Goal: Information Seeking & Learning: Find specific fact

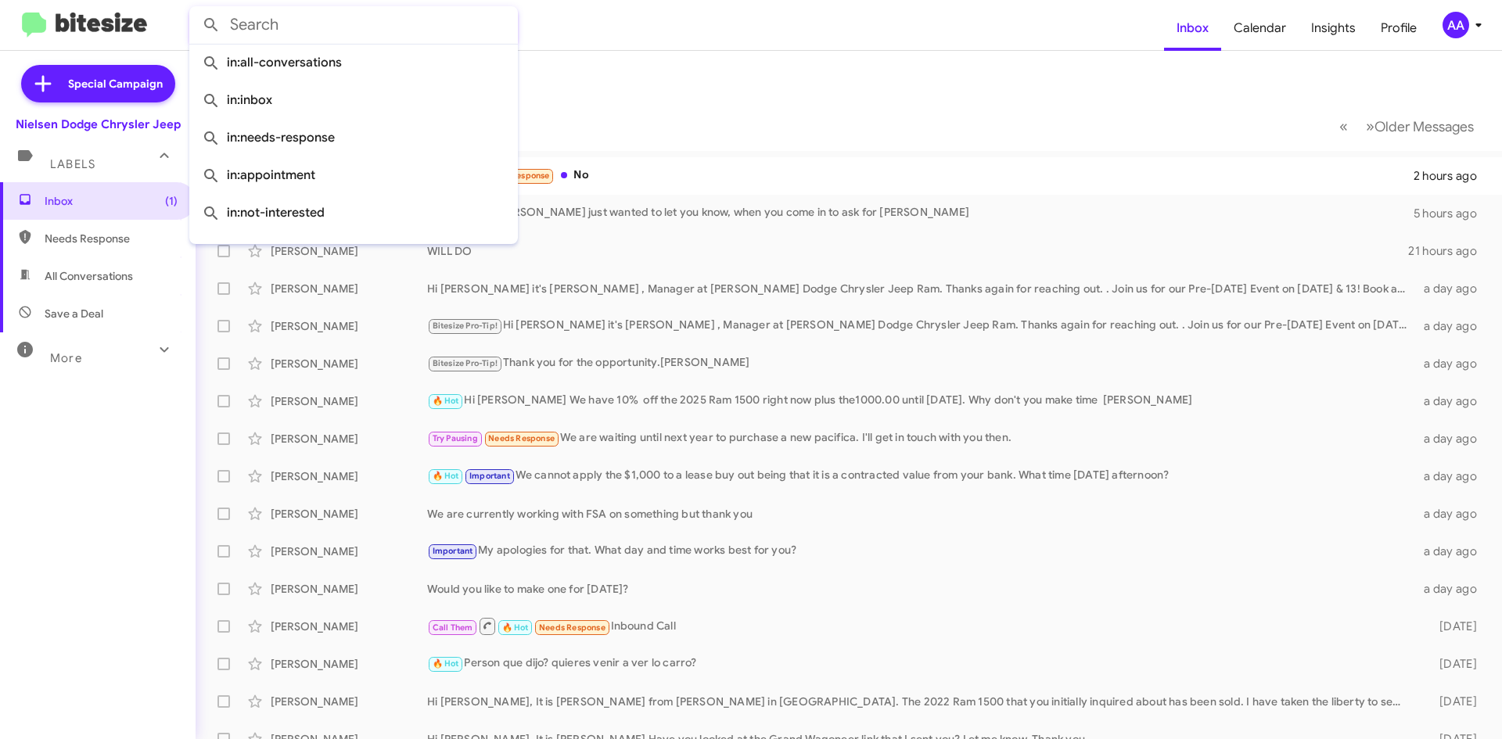
click at [334, 27] on input "text" at bounding box center [353, 25] width 329 height 38
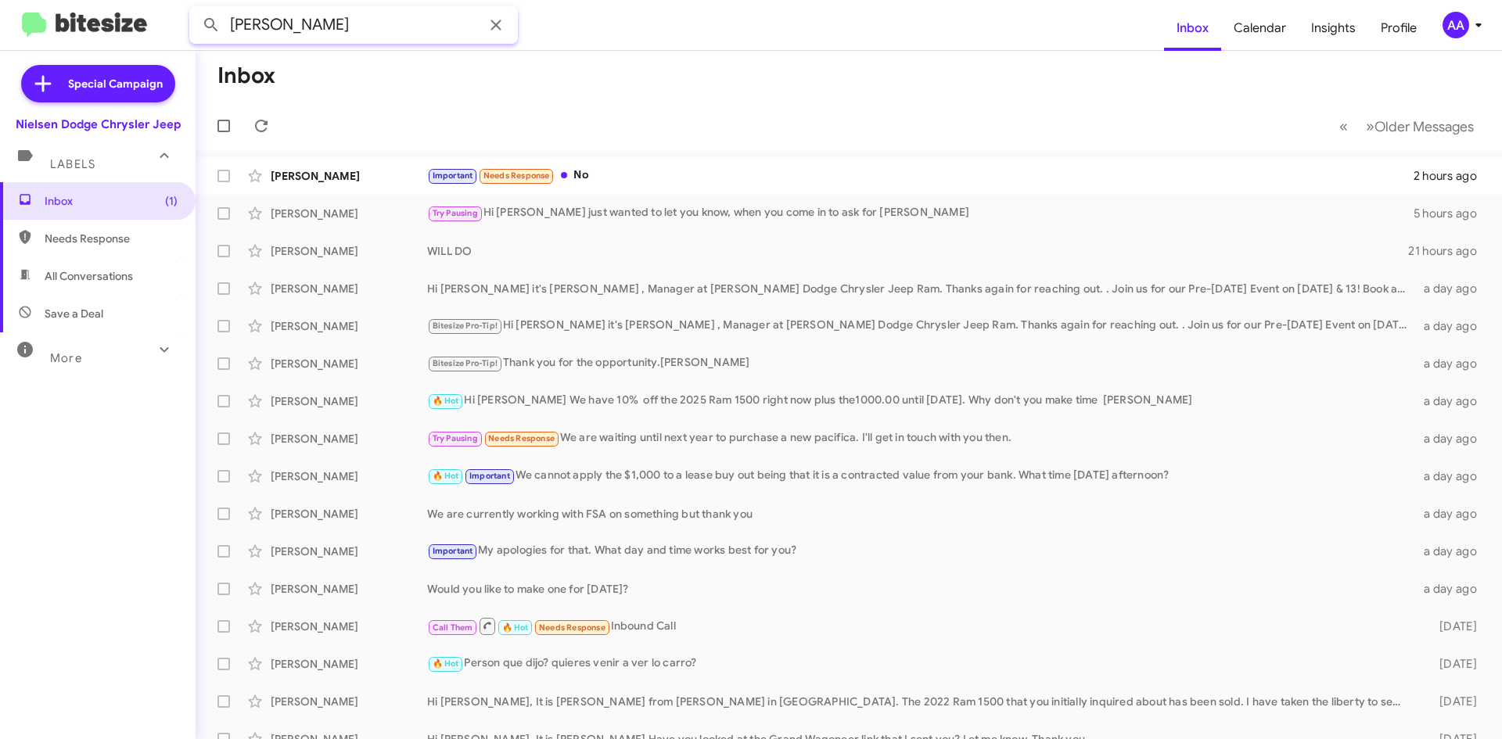
click at [196, 9] on button at bounding box center [211, 24] width 31 height 31
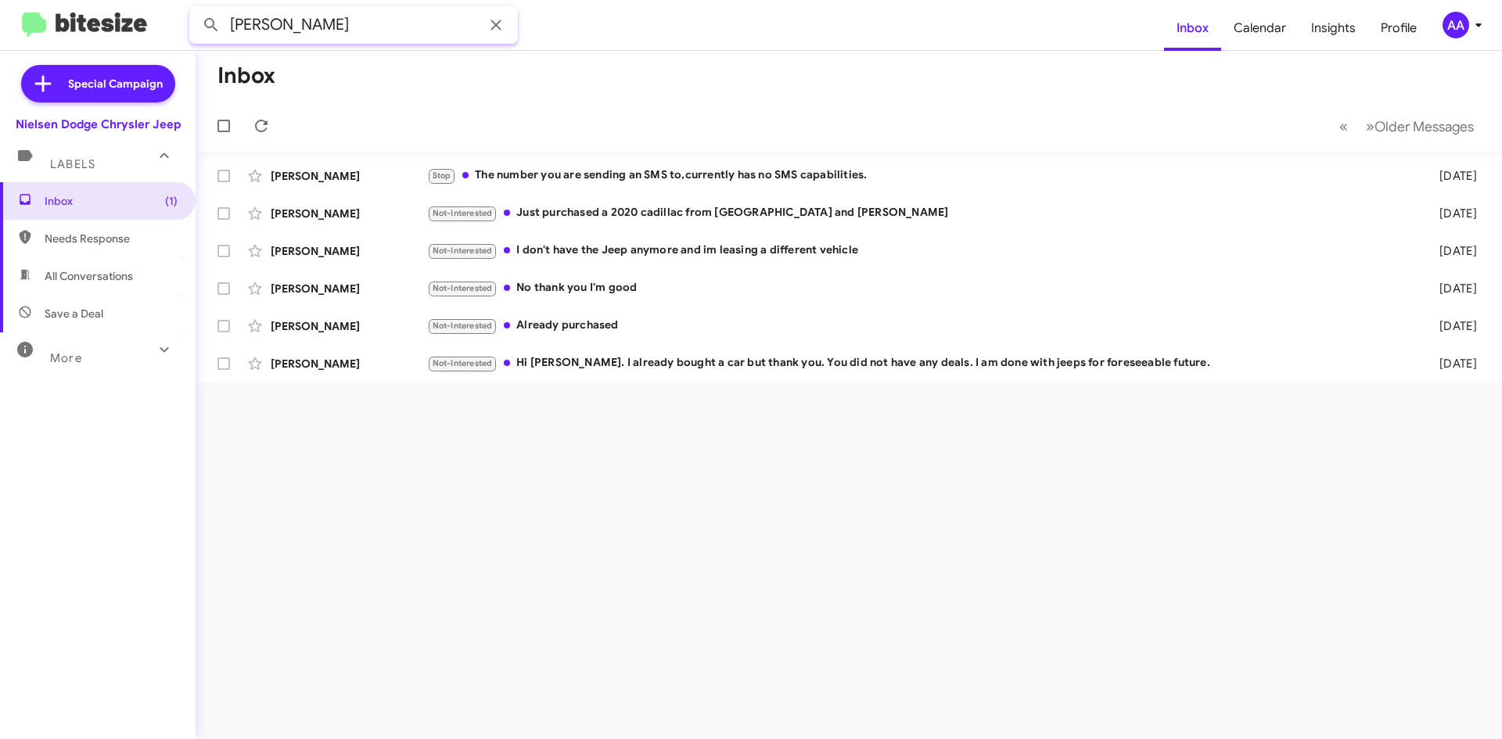
click at [361, 25] on input "[PERSON_NAME]" at bounding box center [353, 25] width 329 height 38
type input "[PERSON_NAME]"
click at [196, 9] on button at bounding box center [211, 24] width 31 height 31
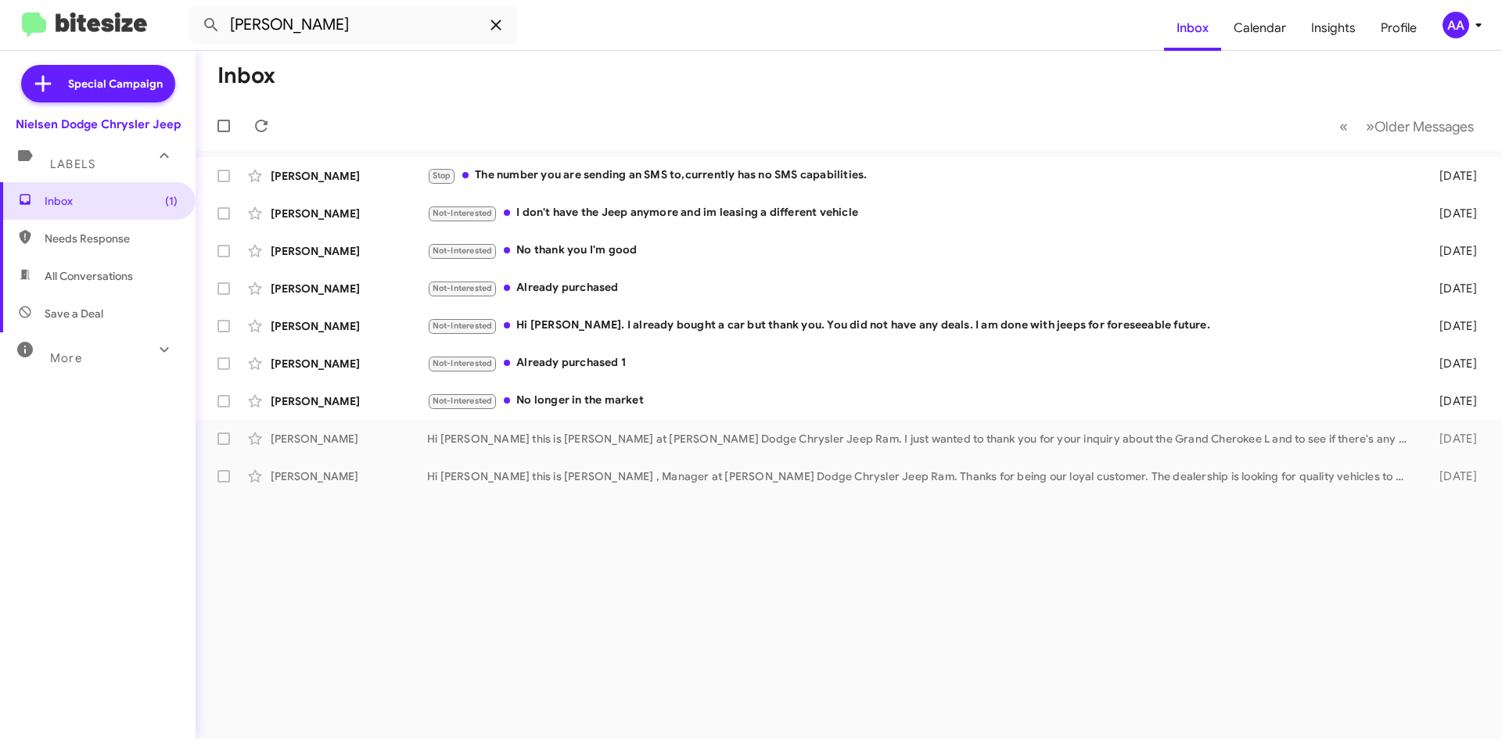
click at [487, 24] on icon at bounding box center [496, 25] width 19 height 19
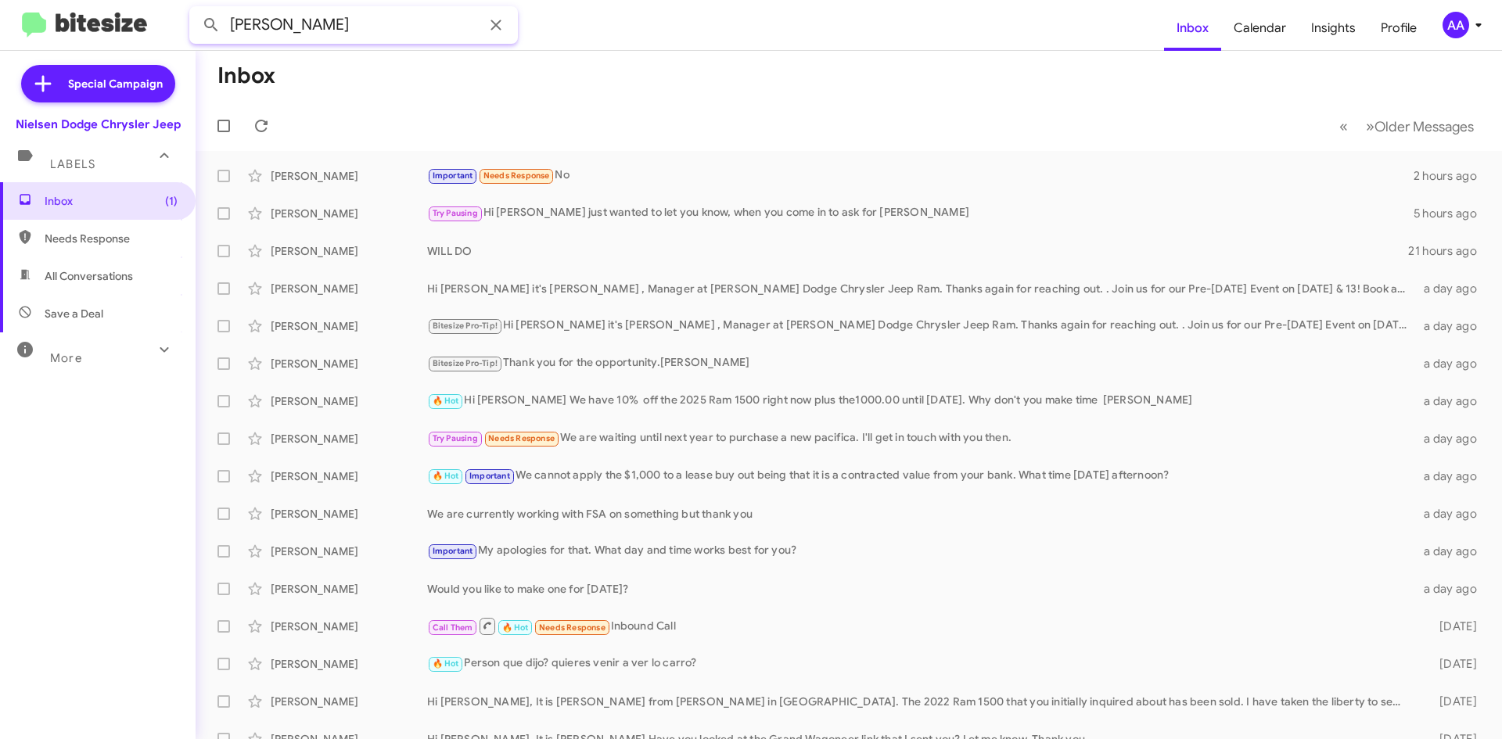
type input "[PERSON_NAME]"
click at [196, 9] on button at bounding box center [211, 24] width 31 height 31
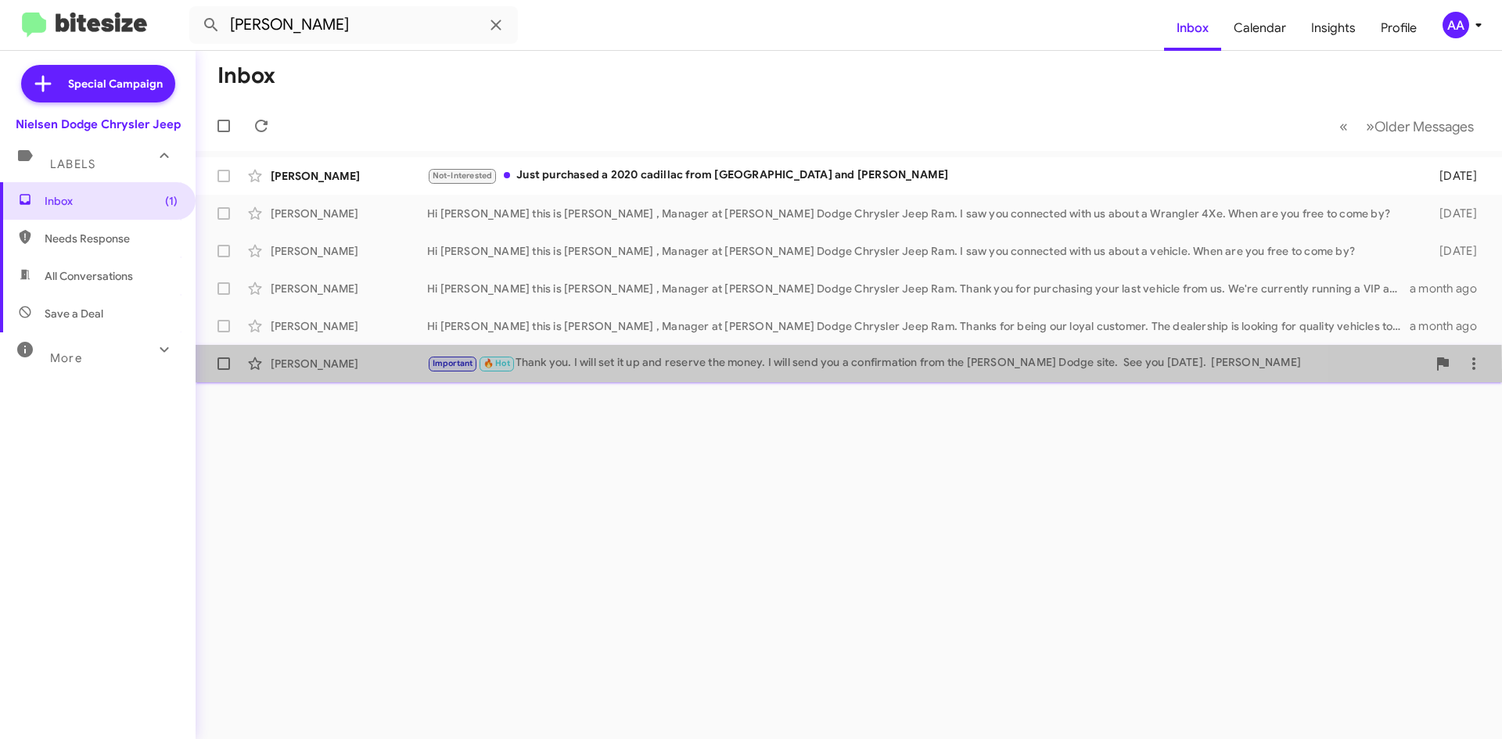
click at [322, 375] on div "[PERSON_NAME] Important 🔥 Hot Thank you. I will set it up and reserve the money…" at bounding box center [848, 363] width 1281 height 31
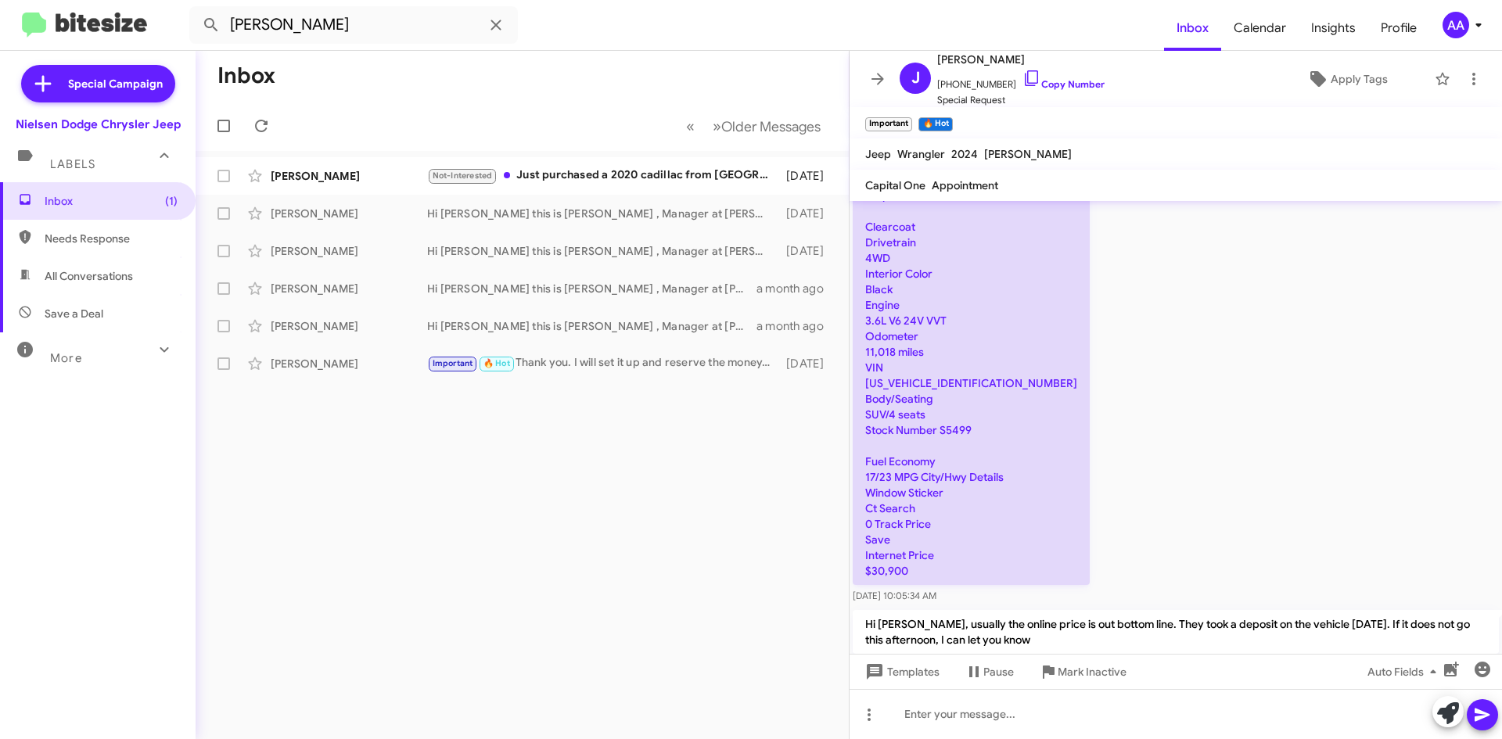
scroll to position [313, 0]
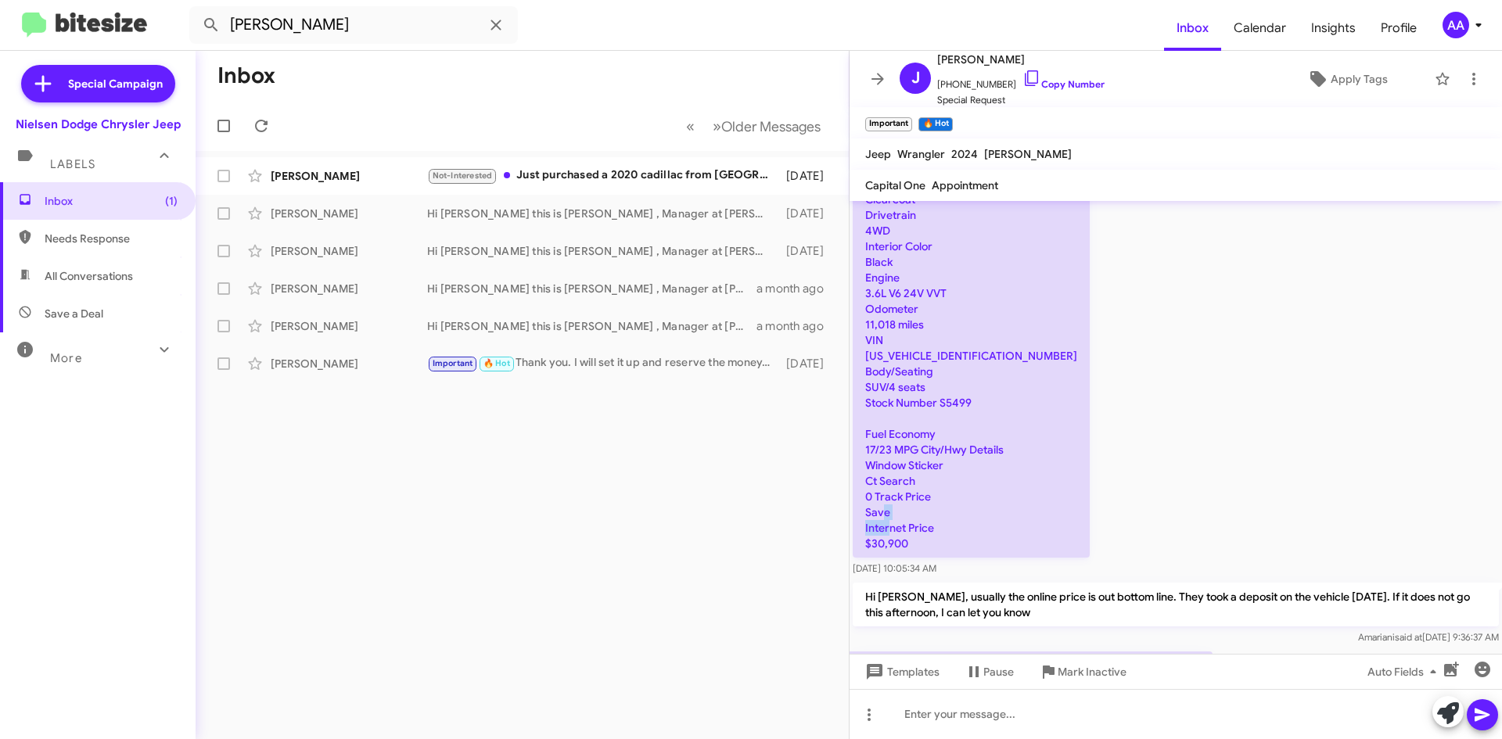
drag, startPoint x: 909, startPoint y: 525, endPoint x: 852, endPoint y: 537, distance: 58.3
click at [852, 537] on div "Exterior Color Bright White Transmission 8-Speed Automatic Clearcoat Drivetrain…" at bounding box center [1176, 342] width 652 height 476
click at [1097, 481] on div "Exterior Color Bright White Transmission 8-Speed Automatic Clearcoat Drivetrain…" at bounding box center [1176, 342] width 652 height 476
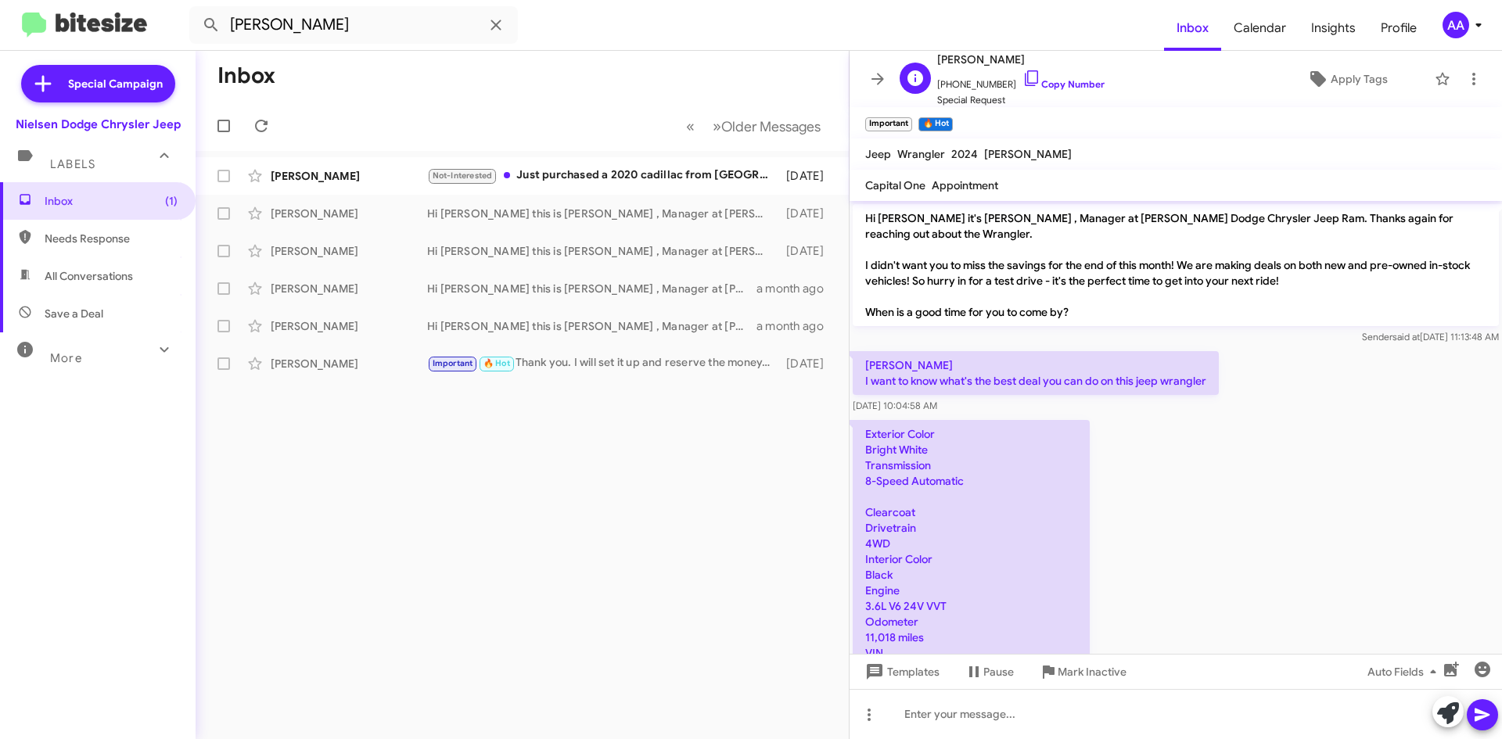
click at [1169, 75] on div "[PERSON_NAME] [PHONE_NUMBER] Copy Number Special Request Apply Tags" at bounding box center [1160, 79] width 534 height 58
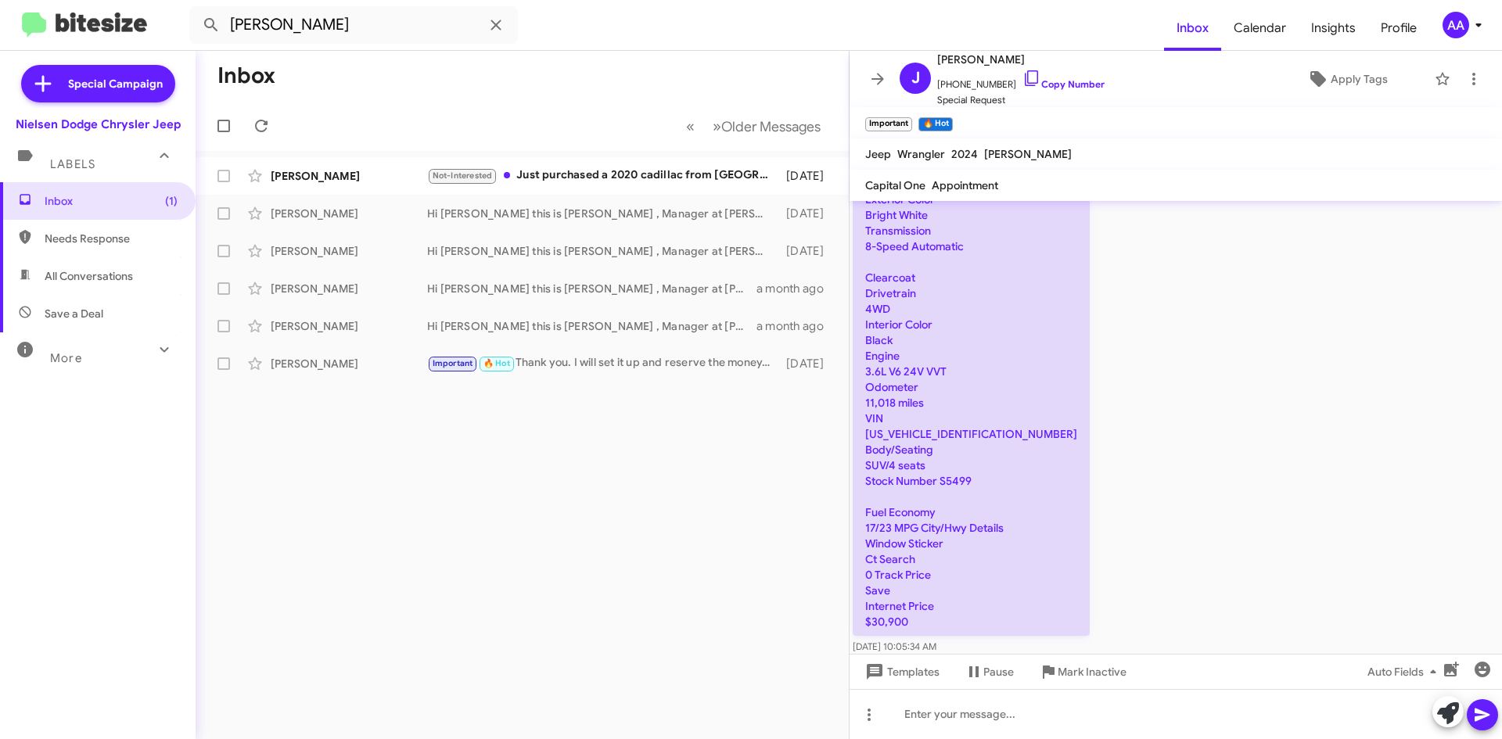
scroll to position [391, 0]
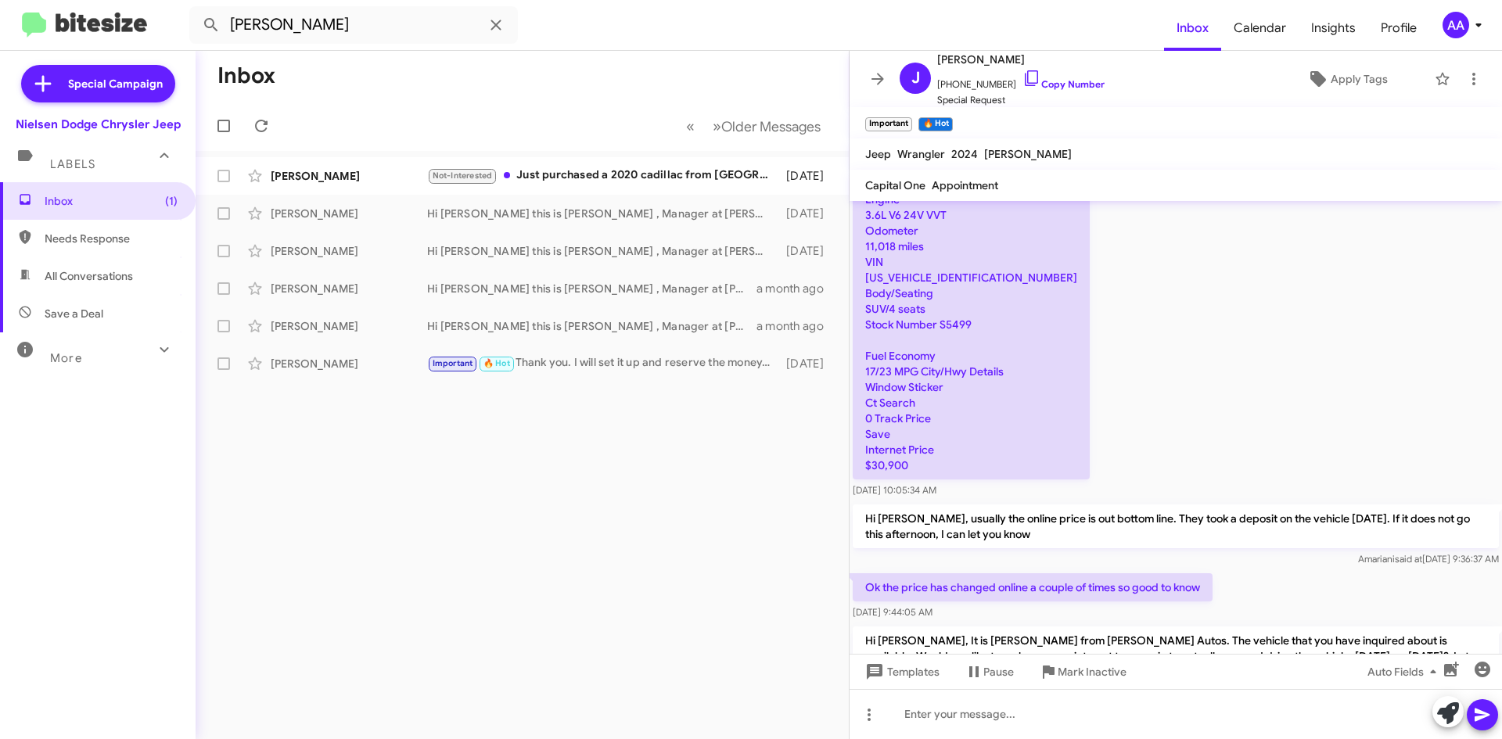
drag, startPoint x: 927, startPoint y: 455, endPoint x: 846, endPoint y: 451, distance: 80.7
click at [846, 451] on div "Inbox « Previous » Next Older Messages [PERSON_NAME] Not-Interested Just purcha…" at bounding box center [849, 395] width 1307 height 688
click at [1207, 378] on div "Exterior Color Bright White Transmission 8-Speed Automatic Clearcoat Drivetrain…" at bounding box center [1176, 264] width 652 height 476
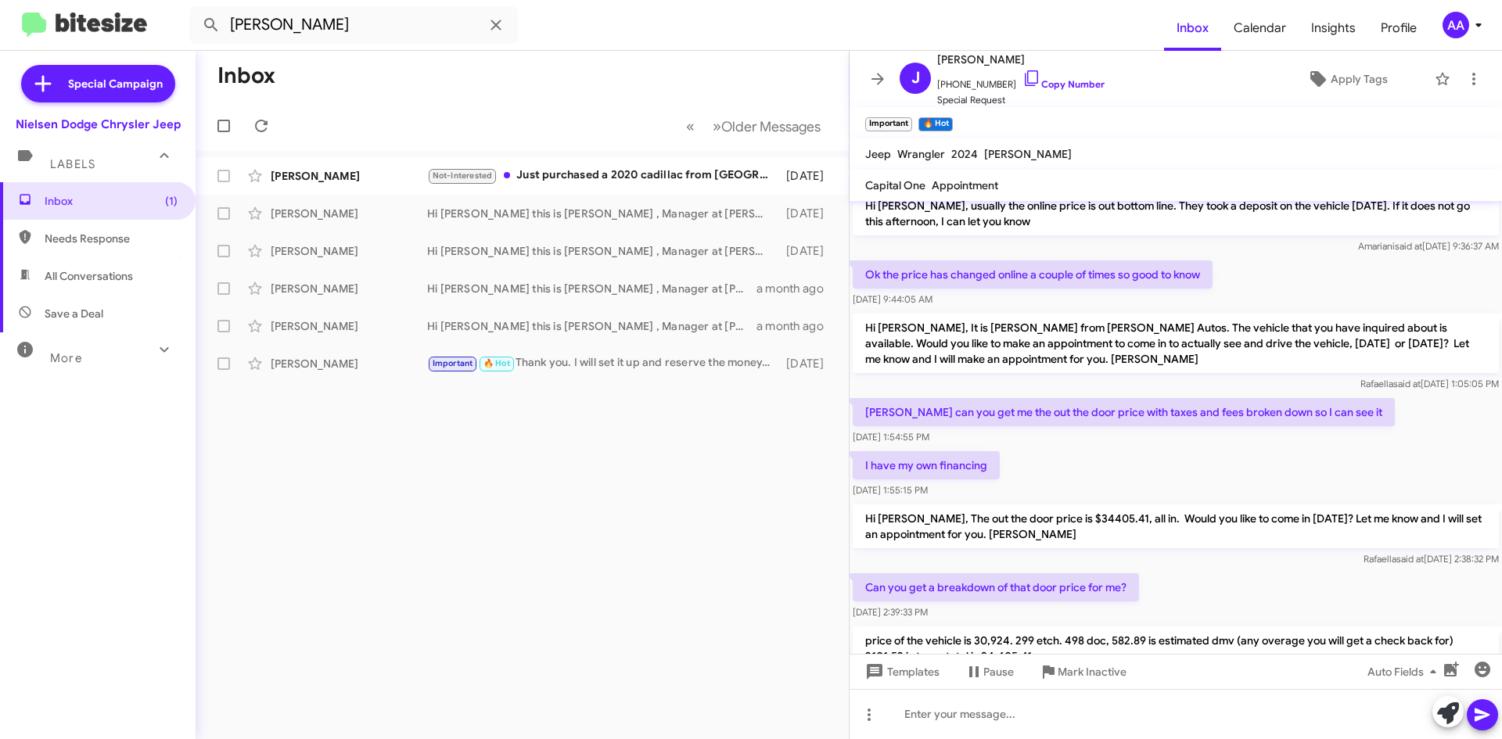
scroll to position [782, 0]
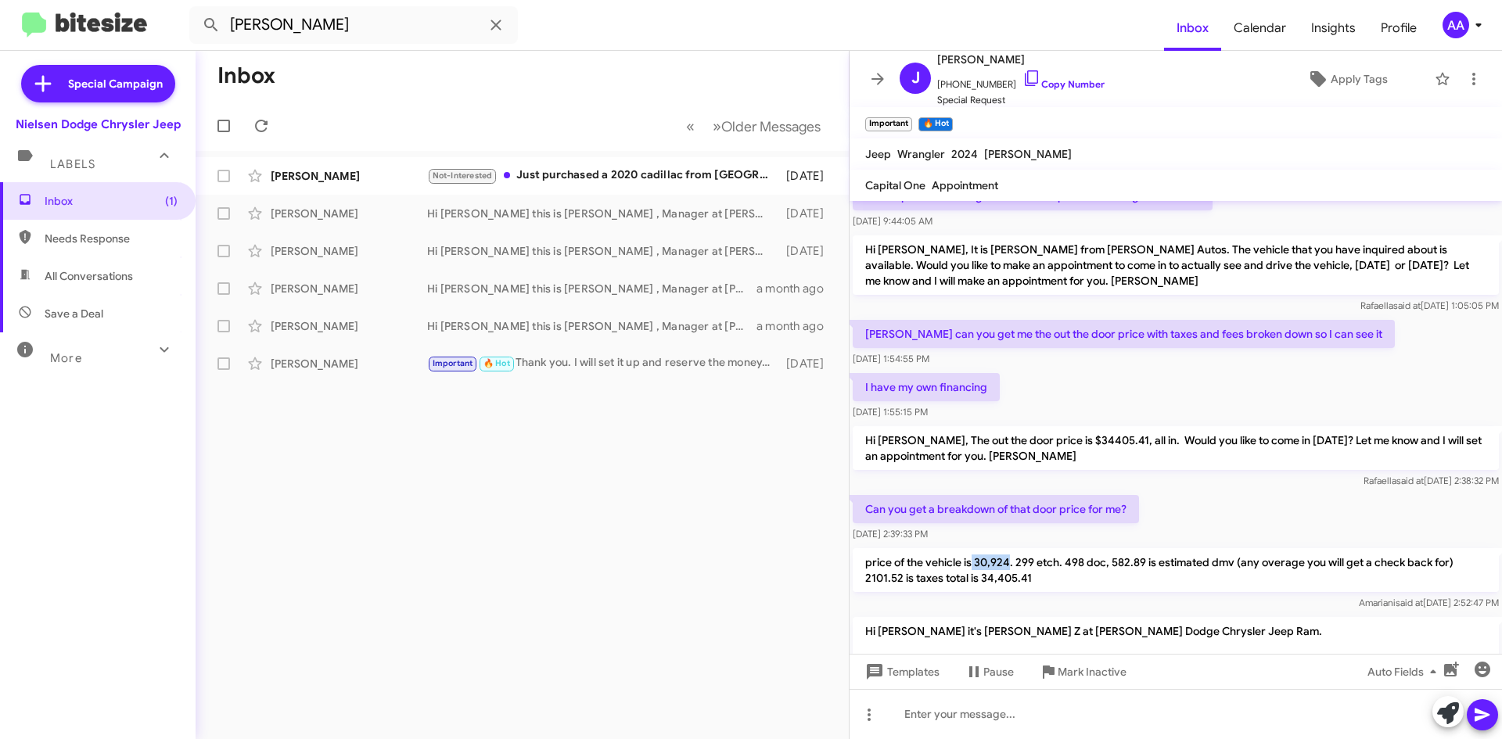
drag, startPoint x: 1010, startPoint y: 545, endPoint x: 972, endPoint y: 545, distance: 37.6
click at [972, 548] on p "price of the vehicle is 30,924. 299 etch. 498 doc, 582.89 is estimated dmv (any…" at bounding box center [1176, 570] width 646 height 44
click at [1176, 376] on div "I have my own financing [DATE] 1:55:15 PM" at bounding box center [1176, 396] width 652 height 53
click at [1176, 375] on div "I have my own financing [DATE] 1:55:15 PM" at bounding box center [1176, 396] width 652 height 53
click at [588, 527] on div "Inbox « Previous » Next Older Messages [PERSON_NAME] Not-Interested Just purcha…" at bounding box center [522, 395] width 653 height 688
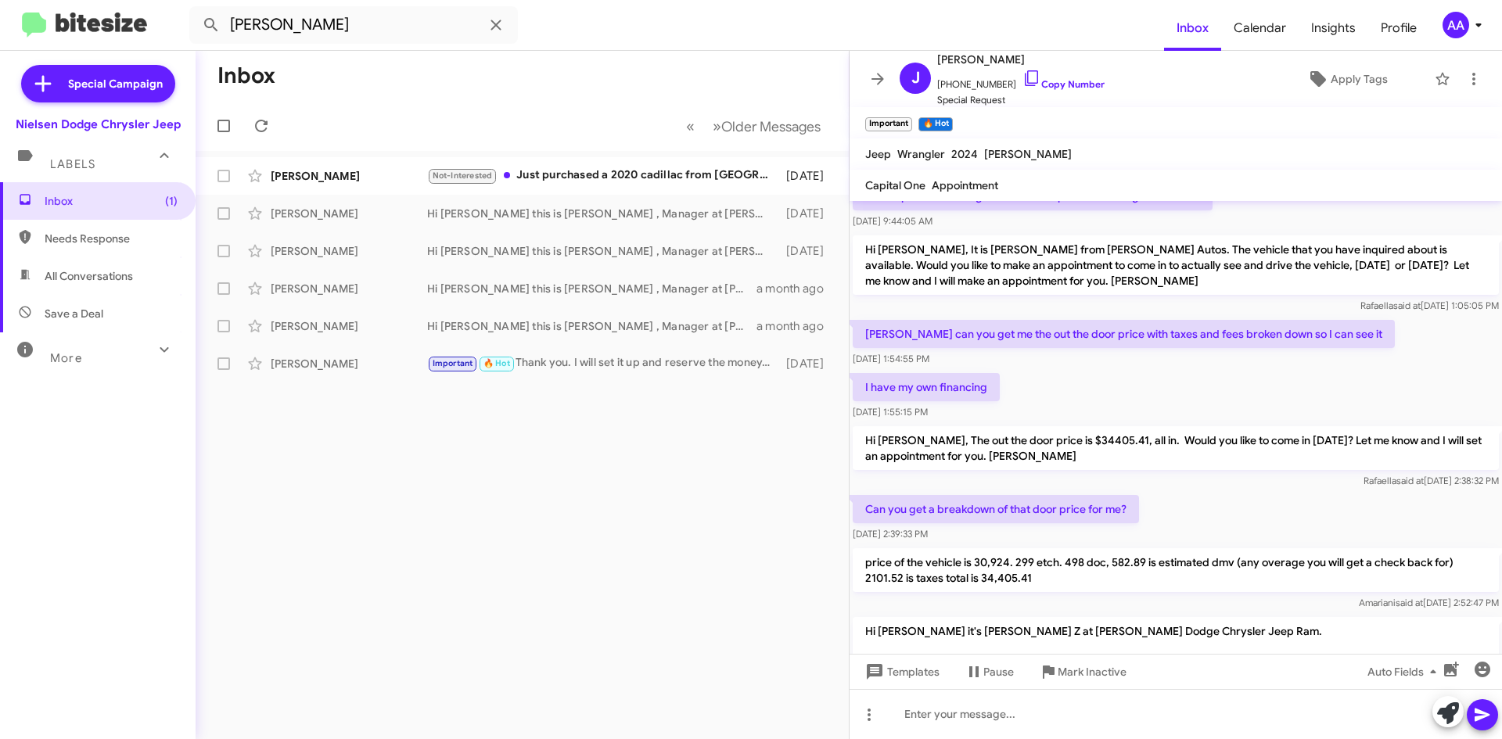
click at [588, 527] on div "Inbox « Previous » Next Older Messages [PERSON_NAME] Not-Interested Just purcha…" at bounding box center [522, 395] width 653 height 688
click at [1116, 370] on div "I have my own financing [DATE] 1:55:15 PM" at bounding box center [1176, 396] width 652 height 53
click at [1114, 370] on div "I have my own financing [DATE] 1:55:15 PM" at bounding box center [1176, 396] width 652 height 53
click at [1062, 561] on p "price of the vehicle is 30,924. 299 etch. 498 doc, 582.89 is estimated dmv (any…" at bounding box center [1176, 570] width 646 height 44
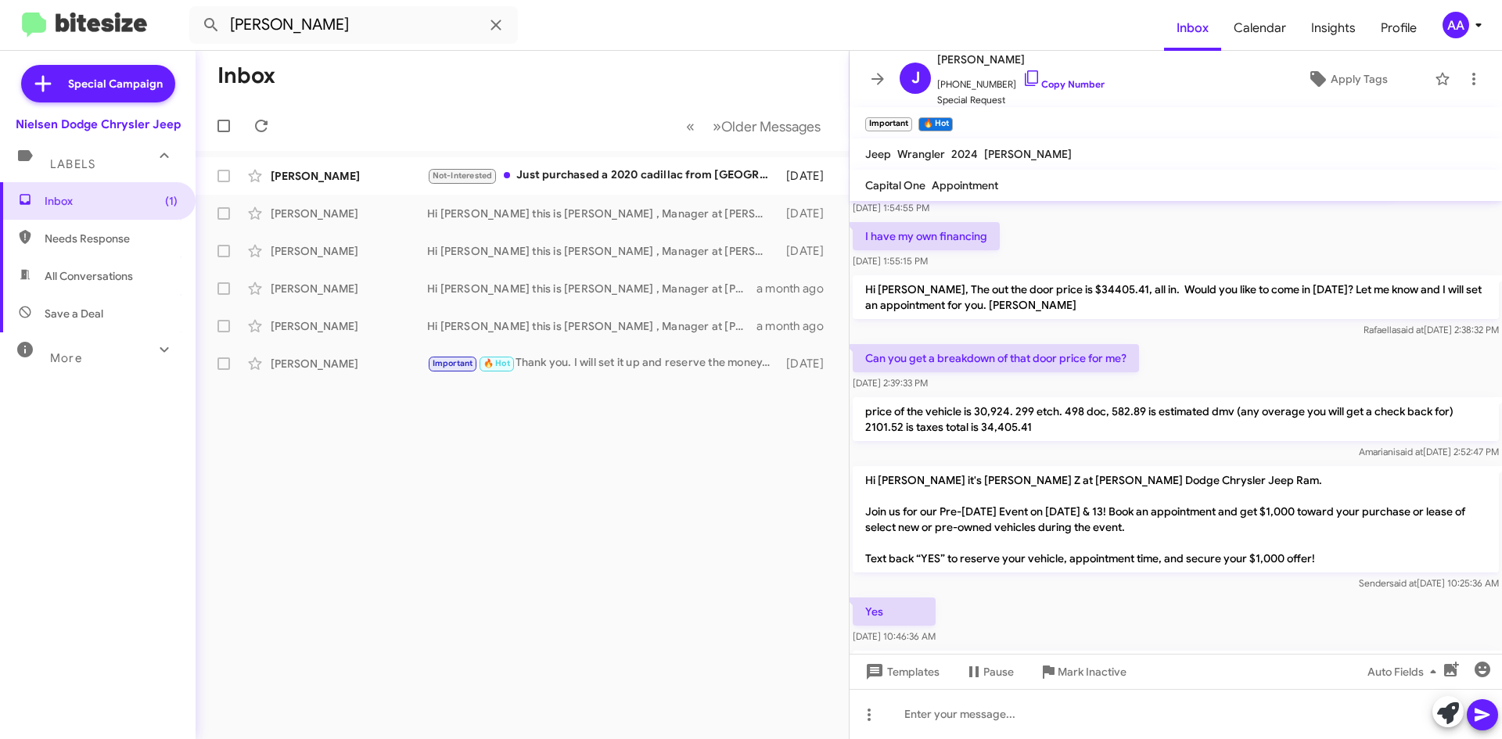
scroll to position [939, 0]
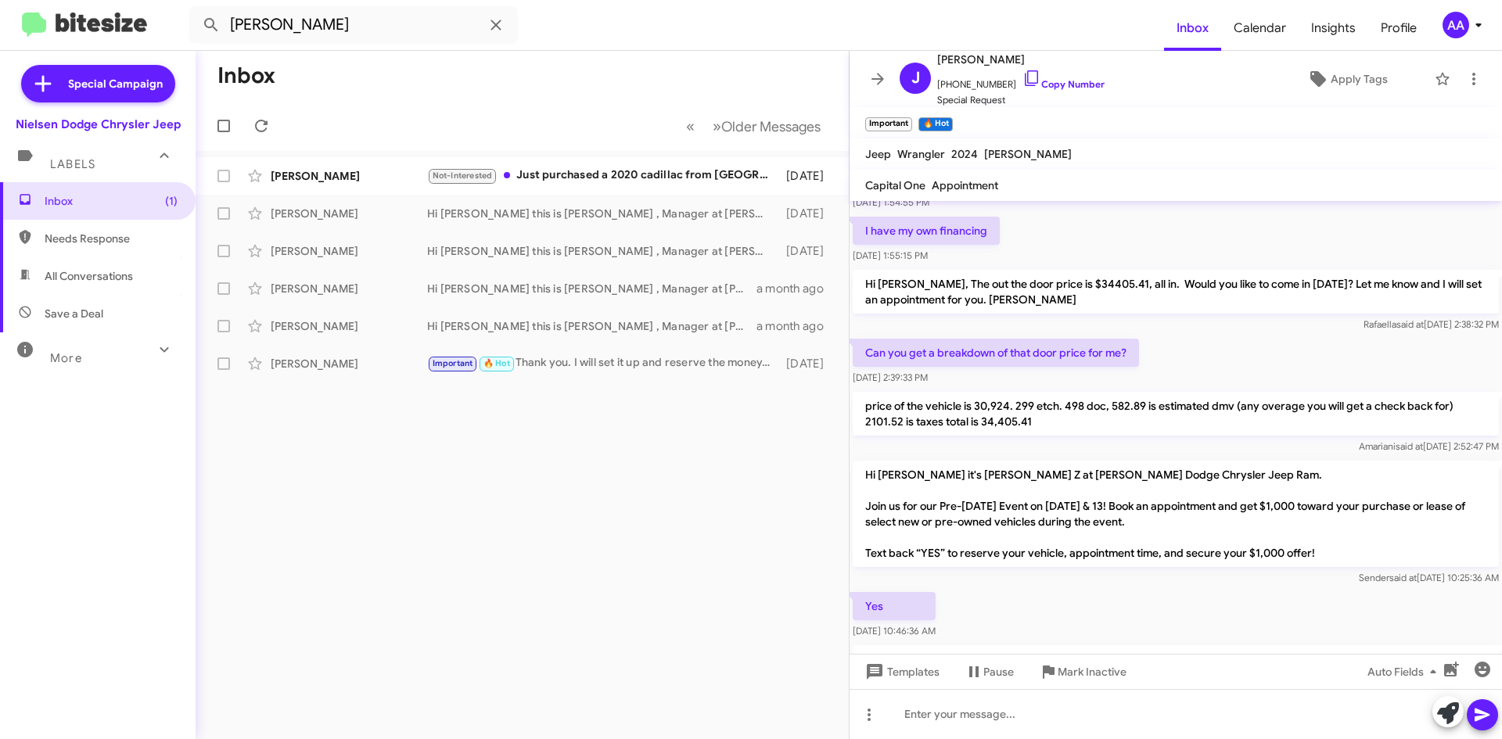
click at [584, 501] on div "Inbox « Previous » Next Older Messages [PERSON_NAME] Not-Interested Just purcha…" at bounding box center [522, 395] width 653 height 688
click at [480, 552] on div "Inbox « Previous » Next Older Messages [PERSON_NAME] Not-Interested Just purcha…" at bounding box center [522, 395] width 653 height 688
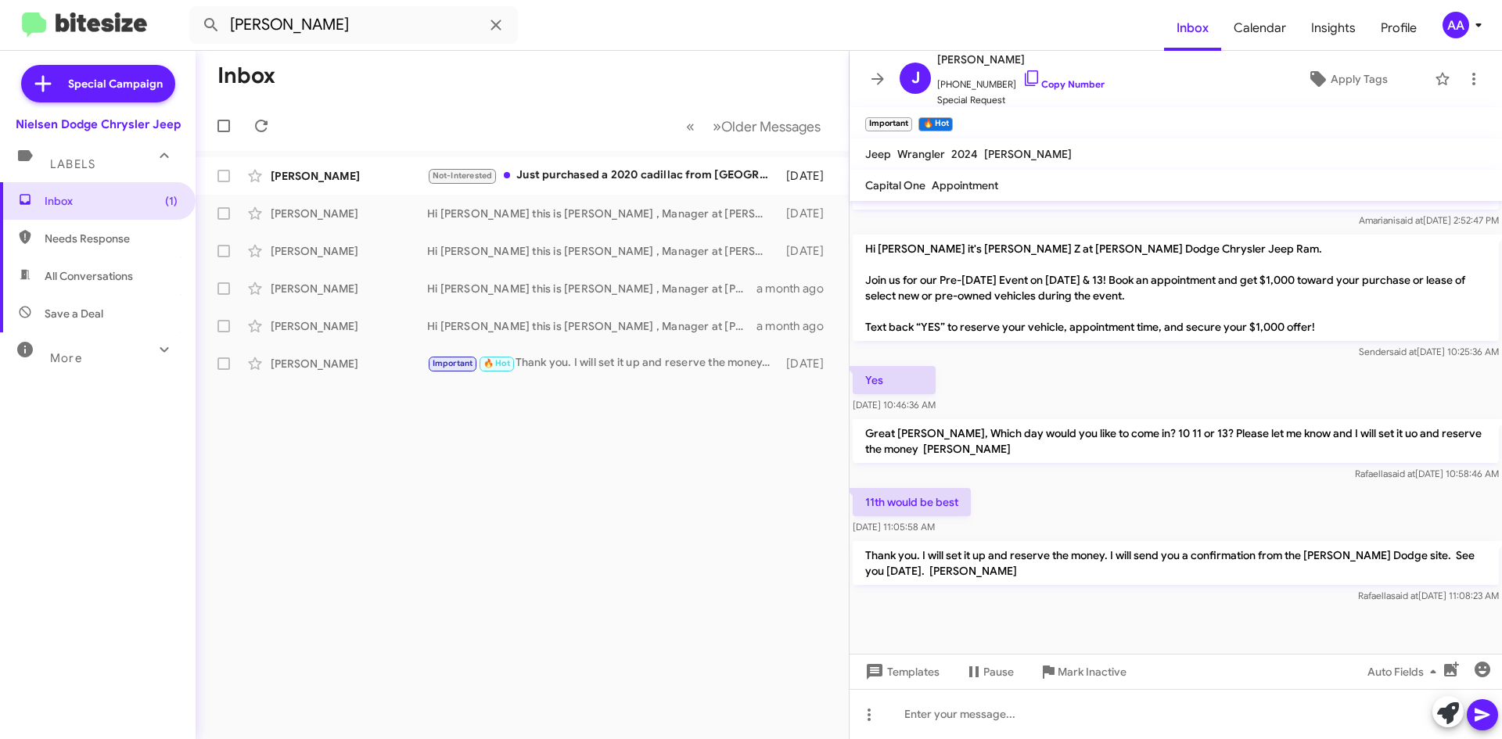
scroll to position [1087, 0]
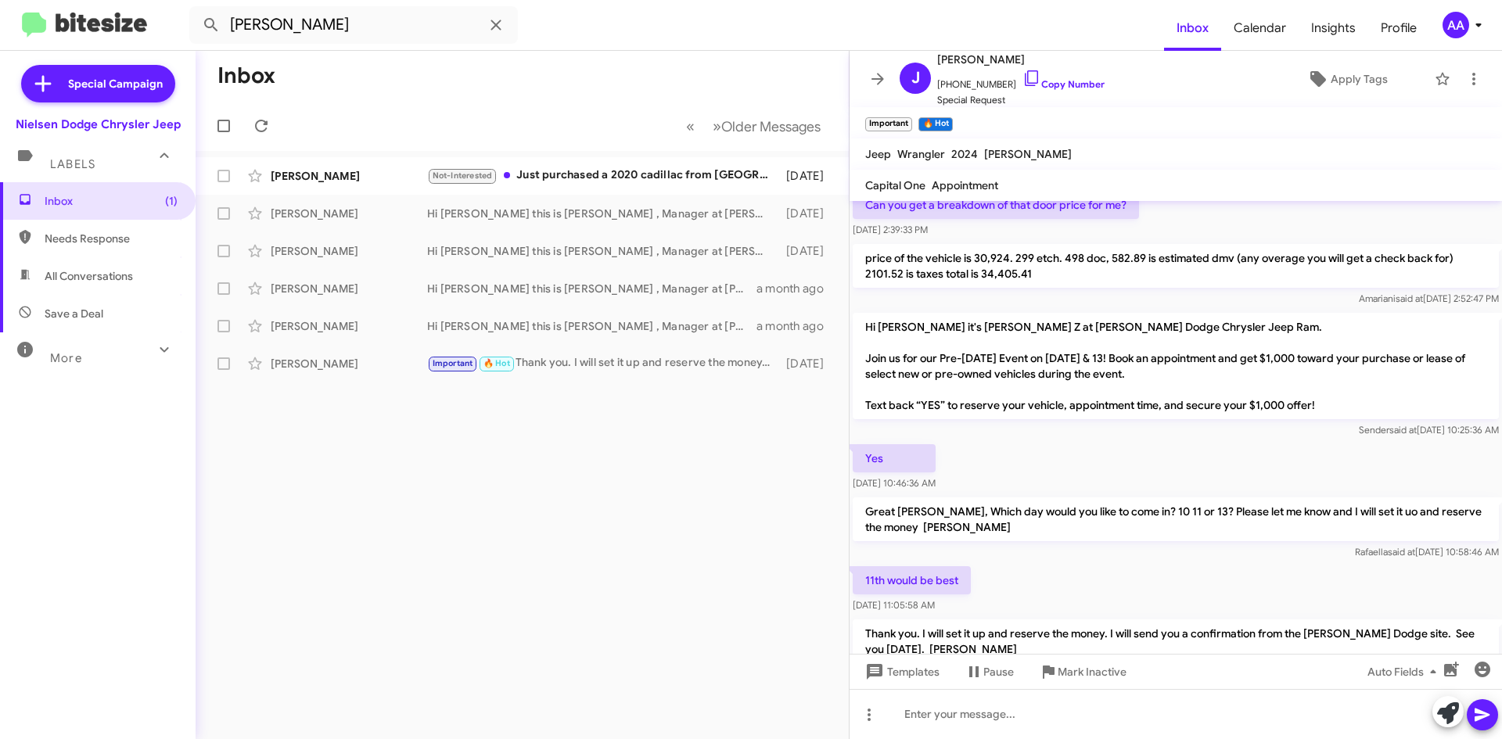
click at [685, 517] on div "Inbox « Previous » Next Older Messages [PERSON_NAME] Not-Interested Just purcha…" at bounding box center [522, 395] width 653 height 688
click at [731, 501] on div "Inbox « Previous » Next Older Messages [PERSON_NAME] Not-Interested Just purcha…" at bounding box center [522, 395] width 653 height 688
click at [876, 70] on icon at bounding box center [877, 79] width 19 height 19
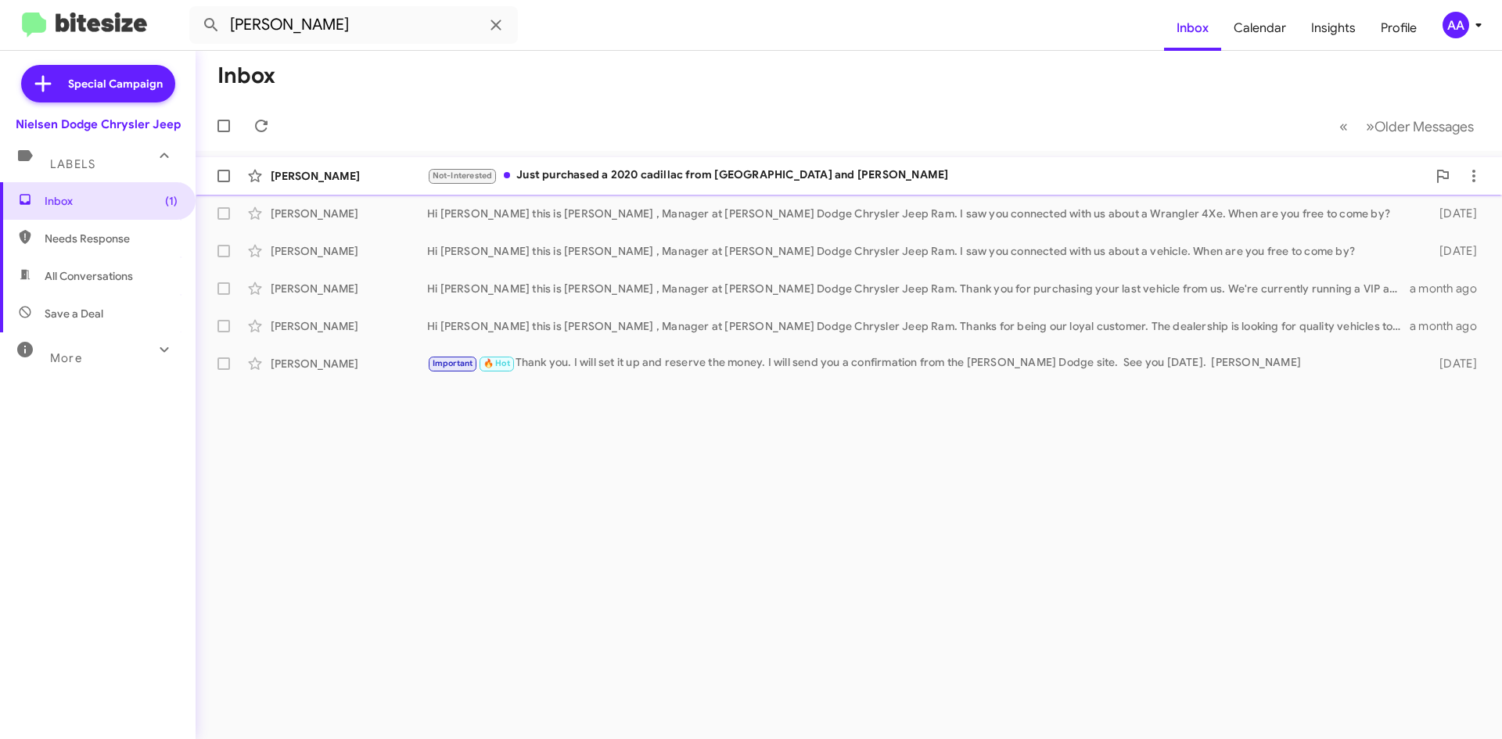
click at [600, 167] on div "Not-Interested Just purchased a 2020 cadillac from [GEOGRAPHIC_DATA] and [GEOGR…" at bounding box center [927, 176] width 1000 height 18
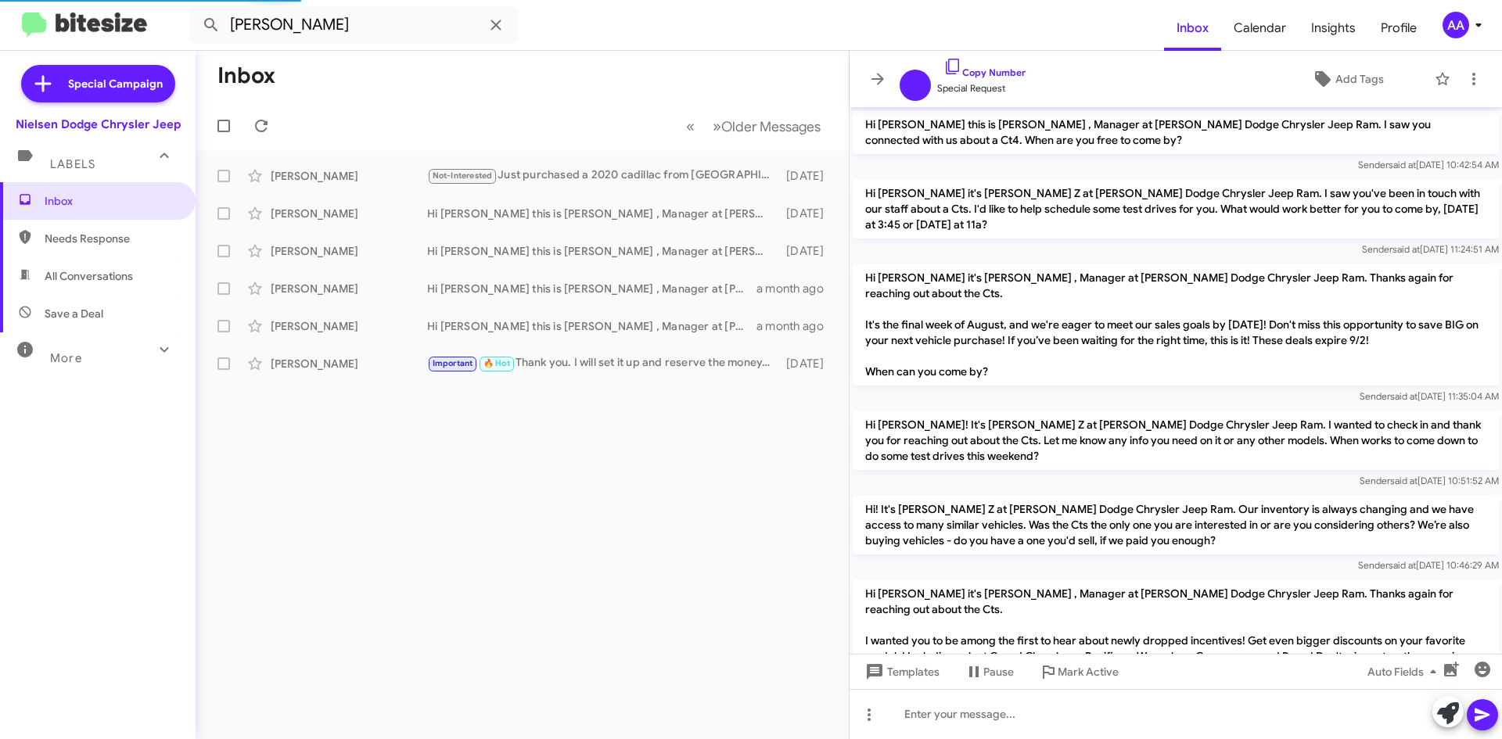
scroll to position [527, 0]
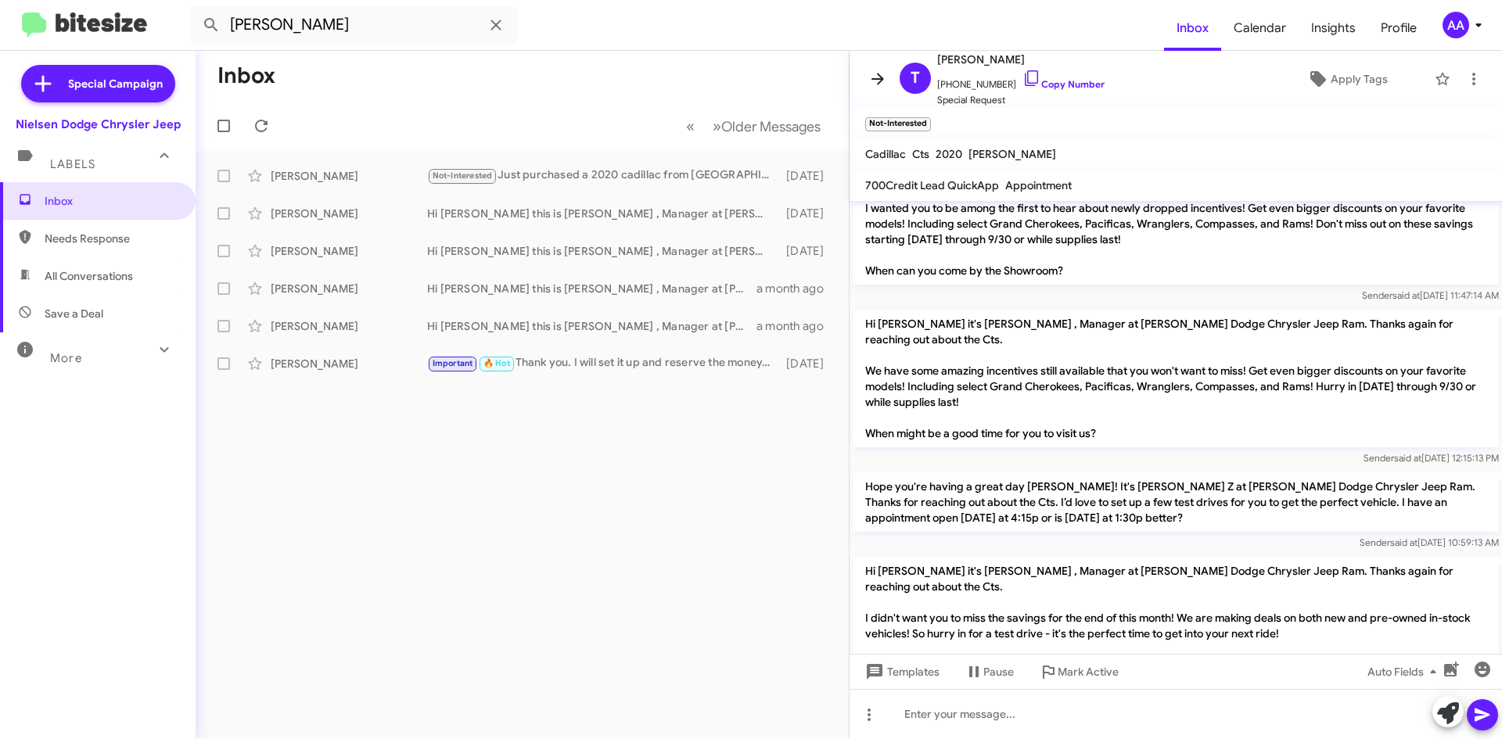
click at [889, 70] on span at bounding box center [877, 79] width 31 height 19
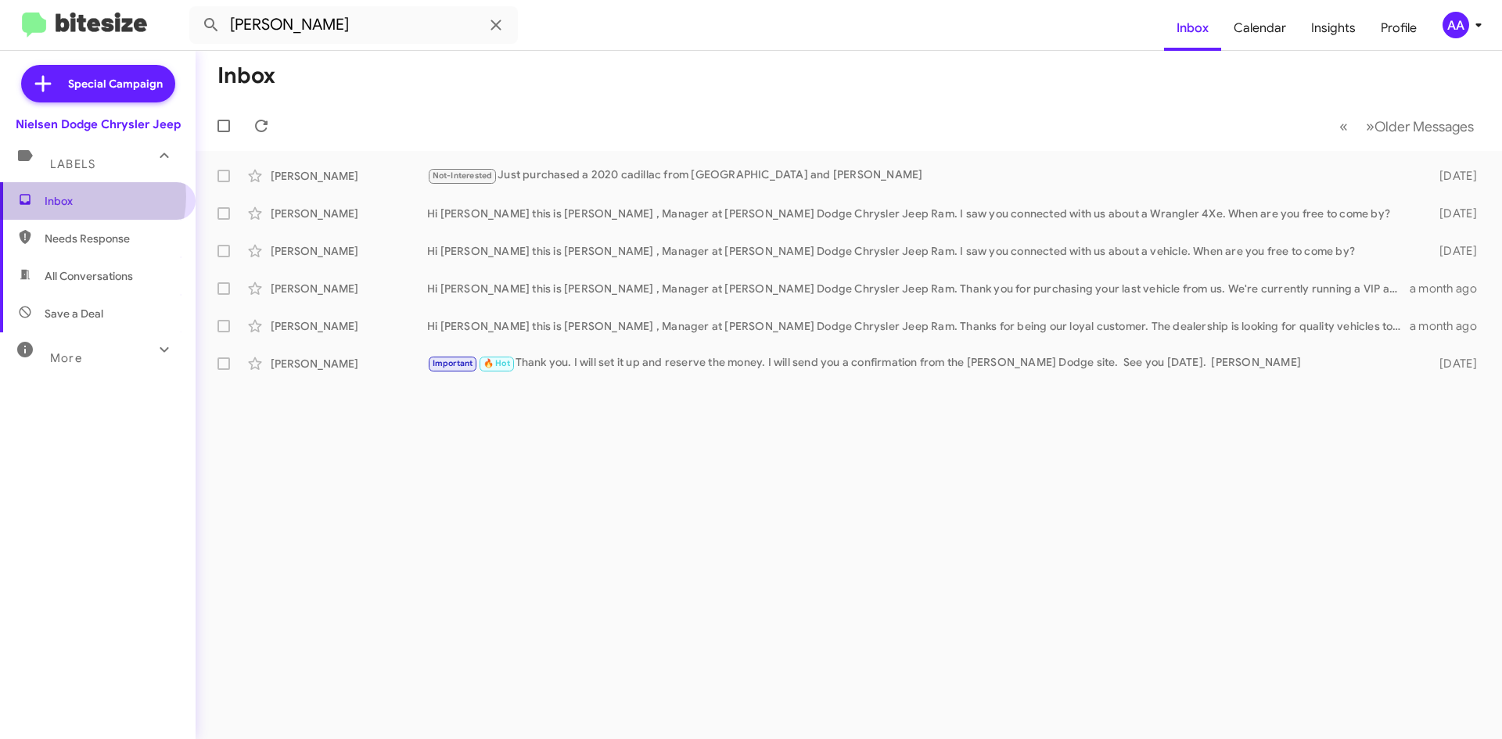
click at [75, 196] on span "Inbox" at bounding box center [111, 201] width 133 height 16
